Goal: Task Accomplishment & Management: Manage account settings

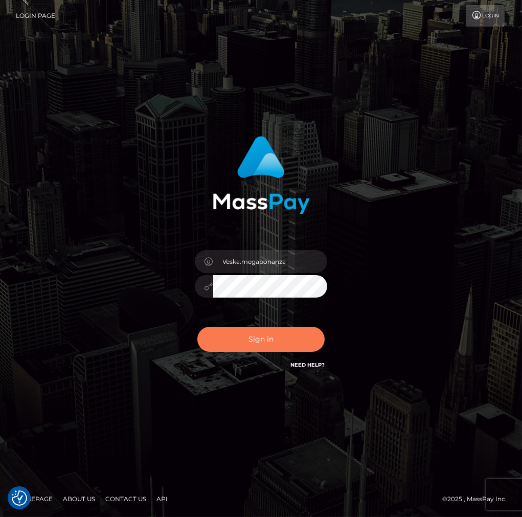
click at [267, 338] on button "Sign in" at bounding box center [261, 339] width 128 height 25
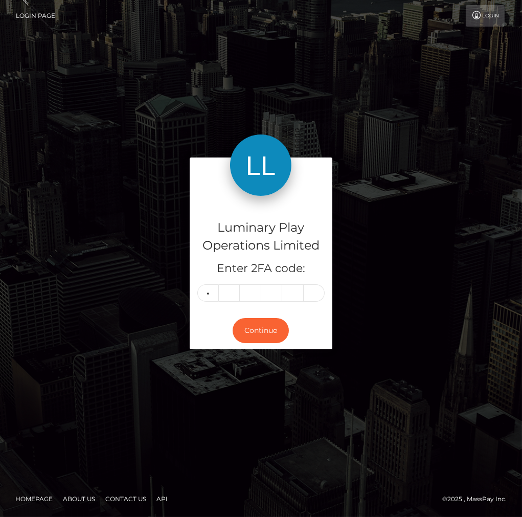
type input "3"
type input "5"
type input "3"
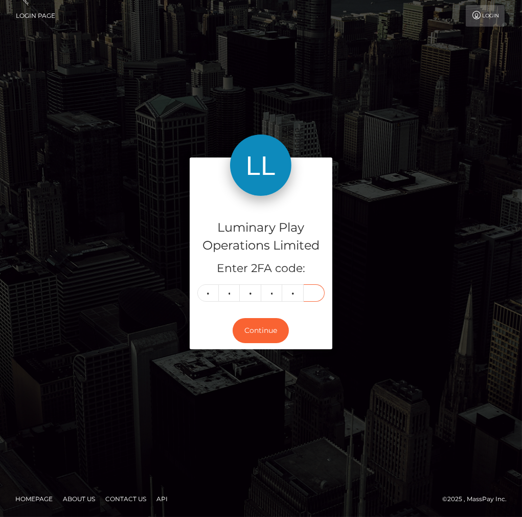
type input "0"
